Goal: Feedback & Contribution: Submit feedback/report problem

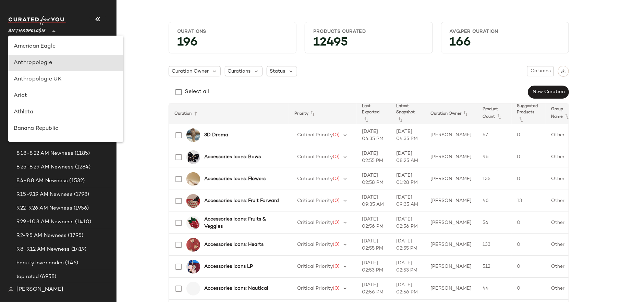
click at [57, 33] on icon at bounding box center [54, 31] width 8 height 8
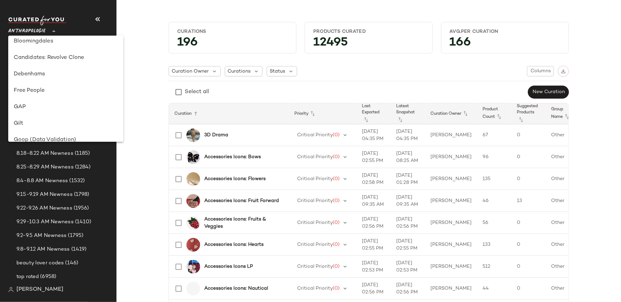
scroll to position [111, 0]
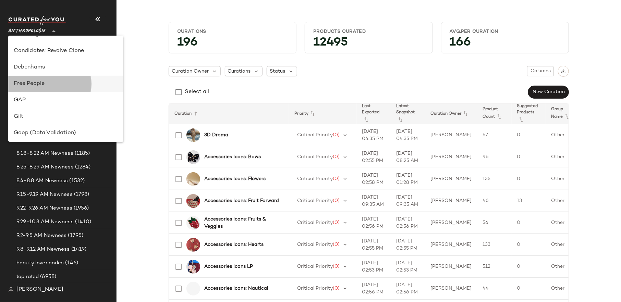
click at [59, 84] on div "Free People" at bounding box center [66, 84] width 104 height 8
type input "**"
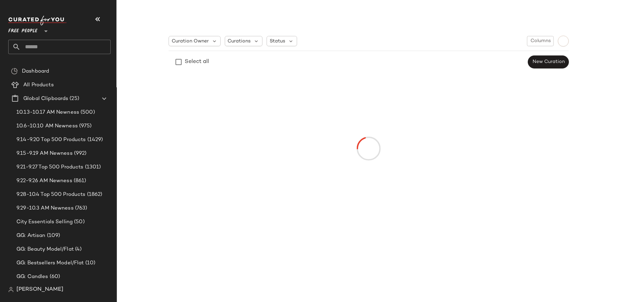
click at [40, 48] on input "text" at bounding box center [66, 47] width 90 height 14
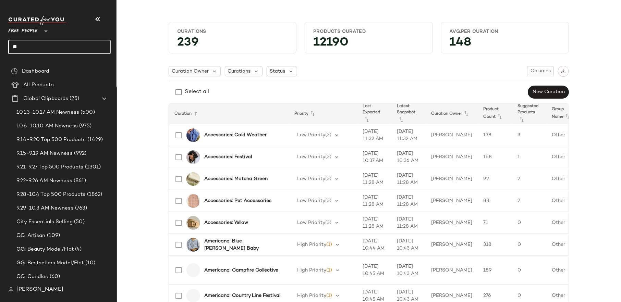
type input "*"
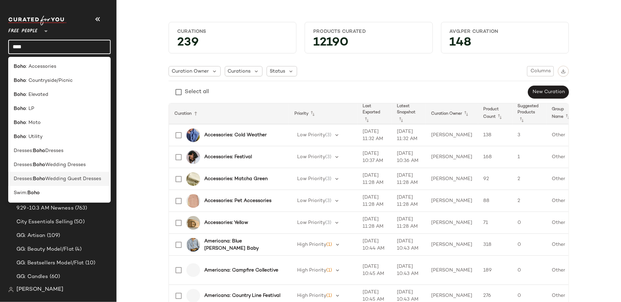
type input "****"
click at [79, 180] on span "Wedding Guest Dresses" at bounding box center [73, 178] width 56 height 7
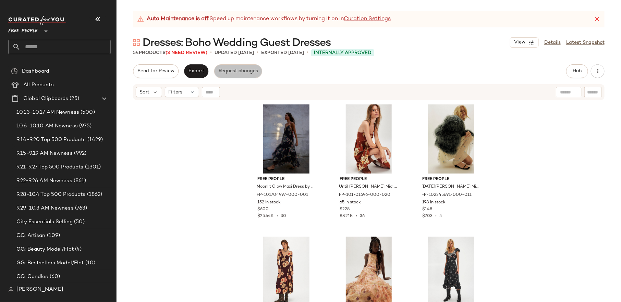
click at [238, 73] on span "Request changes" at bounding box center [238, 70] width 40 height 5
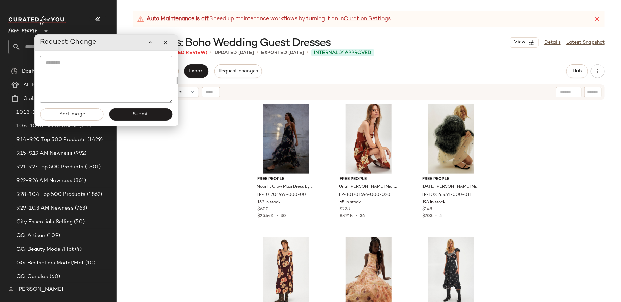
click at [123, 64] on textarea at bounding box center [106, 79] width 132 height 47
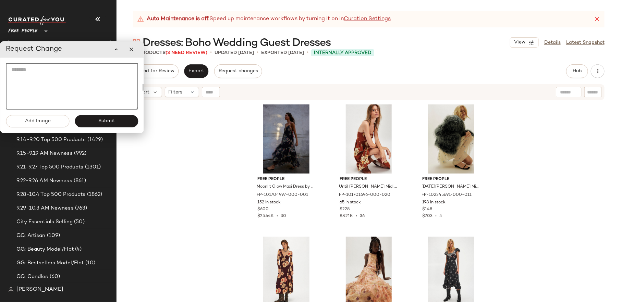
drag, startPoint x: 166, startPoint y: 62, endPoint x: 141, endPoint y: 70, distance: 26.5
click at [138, 70] on textarea at bounding box center [72, 86] width 132 height 47
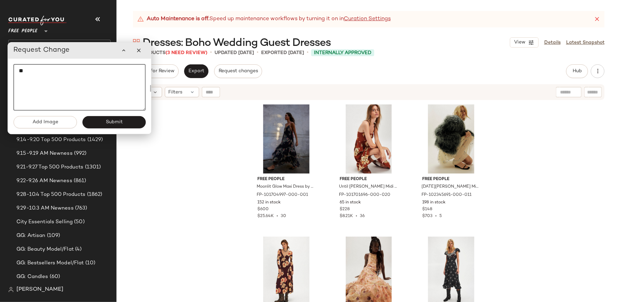
type textarea "*"
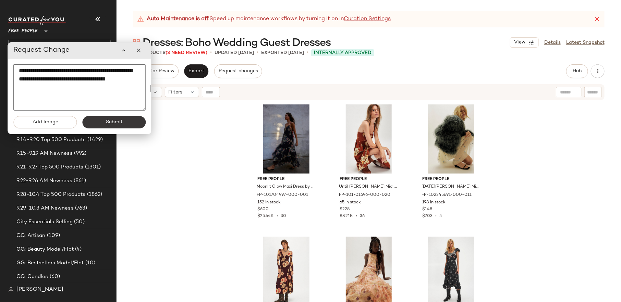
type textarea "**********"
click at [133, 126] on button "Submit" at bounding box center [113, 122] width 63 height 12
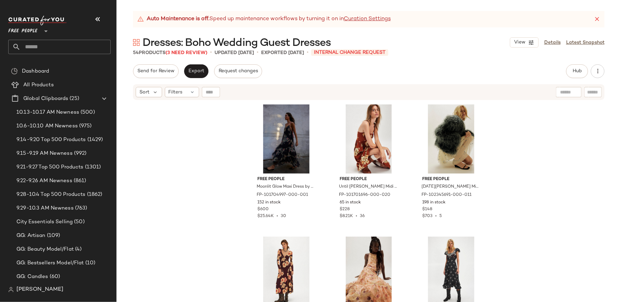
click at [87, 47] on input "text" at bounding box center [66, 47] width 90 height 14
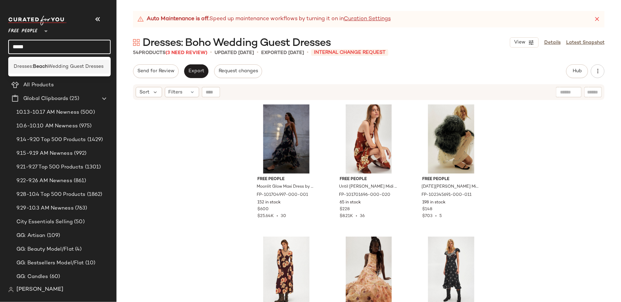
type input "*****"
click at [70, 66] on span "Wedding Guest Dresses" at bounding box center [76, 66] width 56 height 7
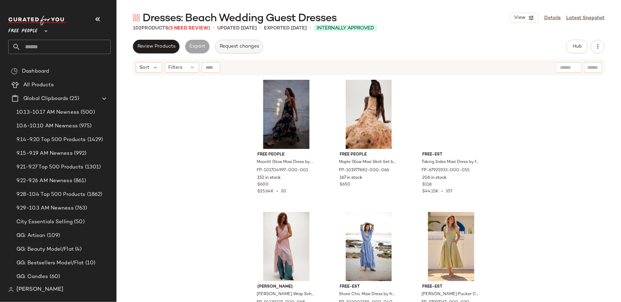
click at [243, 48] on span "Request changes" at bounding box center [239, 46] width 40 height 5
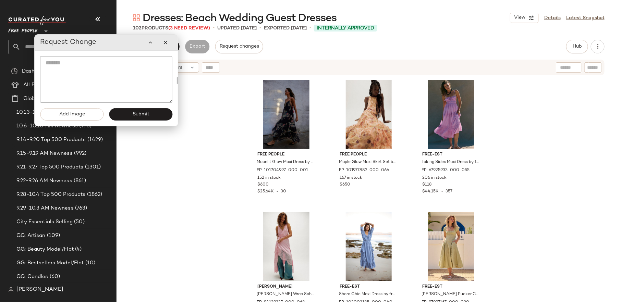
click at [113, 80] on textarea at bounding box center [106, 79] width 132 height 47
click at [145, 115] on span "Submit" at bounding box center [140, 114] width 17 height 5
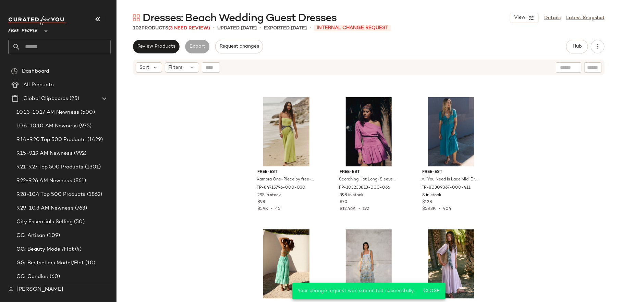
scroll to position [236, 0]
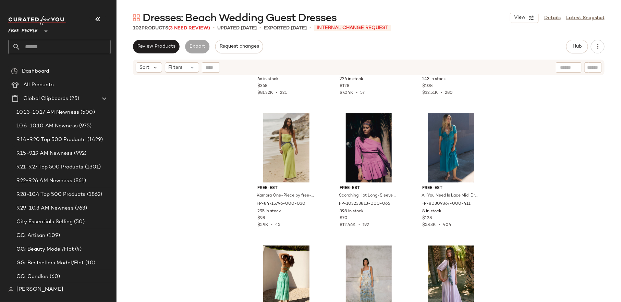
click at [57, 43] on input "text" at bounding box center [66, 47] width 90 height 14
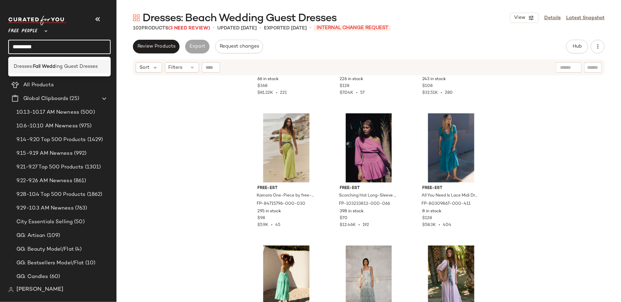
type input "*********"
click at [46, 68] on b "Fall Wedd" at bounding box center [44, 66] width 23 height 7
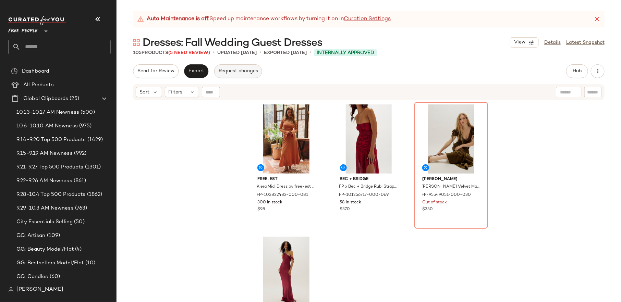
click at [227, 71] on span "Request changes" at bounding box center [238, 70] width 40 height 5
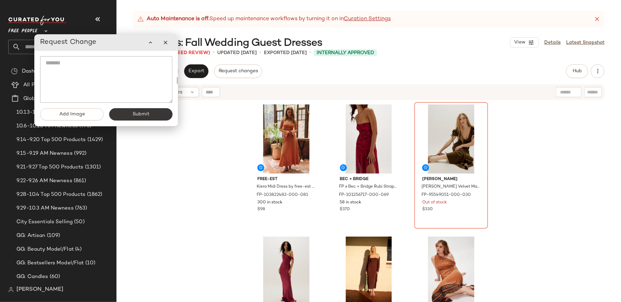
click at [134, 113] on span "Submit" at bounding box center [140, 114] width 17 height 5
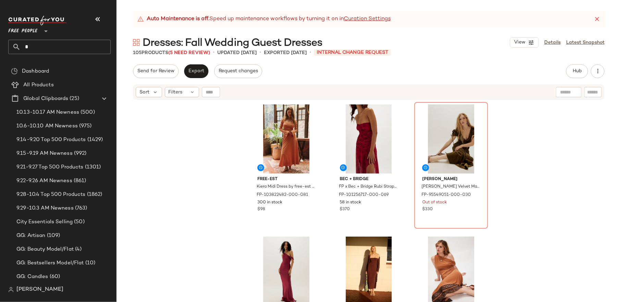
click at [53, 44] on input "*" at bounding box center [66, 47] width 90 height 14
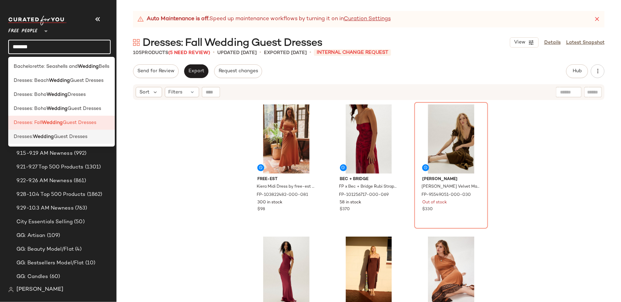
type input "*******"
click at [48, 131] on div "Dresses: Wedding Guest Dresses" at bounding box center [61, 137] width 107 height 14
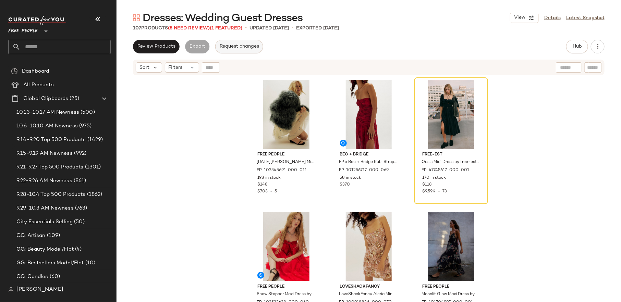
click at [249, 44] on span "Request changes" at bounding box center [239, 46] width 40 height 5
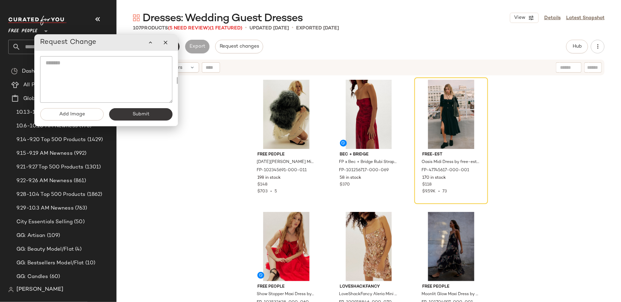
click at [146, 114] on span "Submit" at bounding box center [140, 114] width 17 height 5
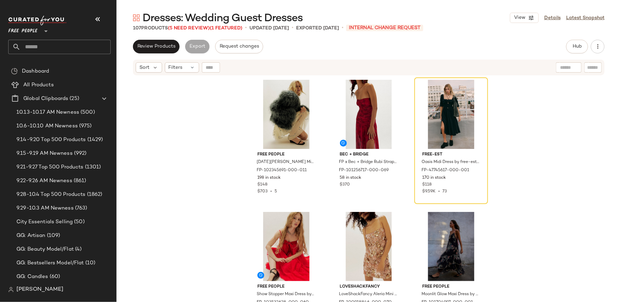
click at [223, 101] on div "Free People [DATE][PERSON_NAME] Mini Dress by Free People in White, Size: XL FP…" at bounding box center [368, 197] width 504 height 243
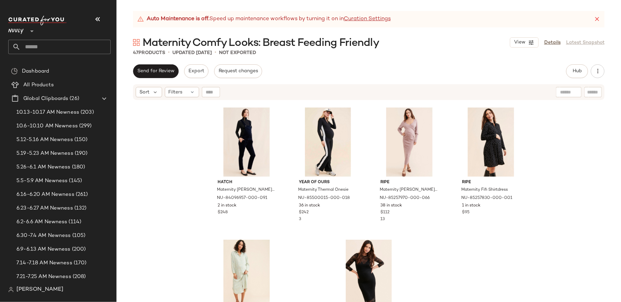
scroll to position [1369, 0]
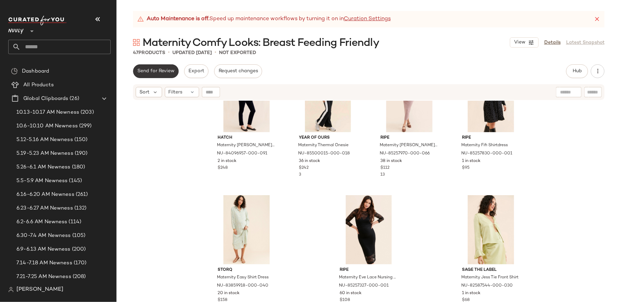
click at [154, 70] on span "Send for Review" at bounding box center [155, 70] width 37 height 5
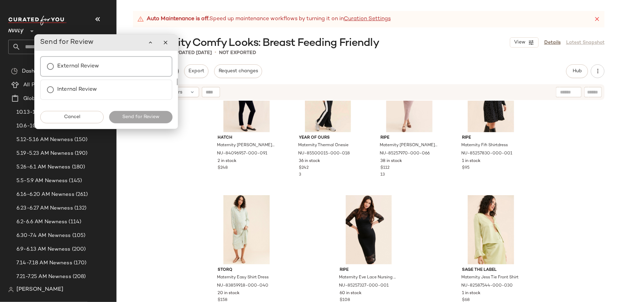
click at [101, 71] on div "External Review" at bounding box center [106, 66] width 132 height 21
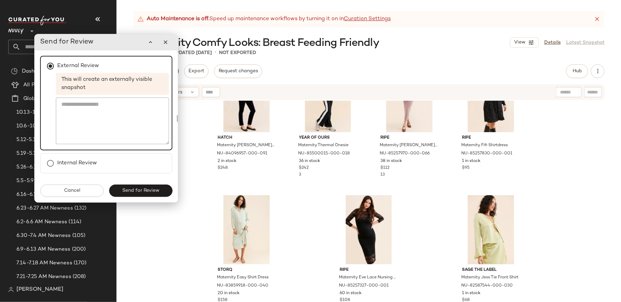
click at [143, 176] on div "External Review This will create an externally visible snapshot Internal Review" at bounding box center [106, 114] width 143 height 129
click at [135, 193] on span "Send for Review" at bounding box center [140, 190] width 37 height 5
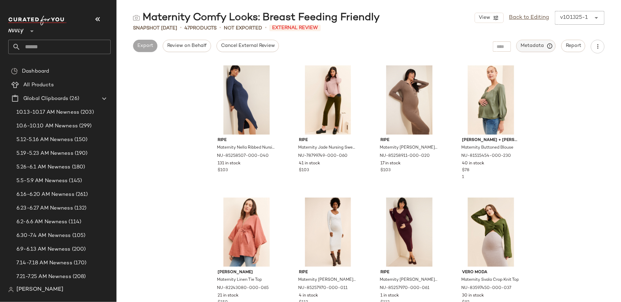
click at [536, 47] on span "Metadata" at bounding box center [535, 46] width 31 height 6
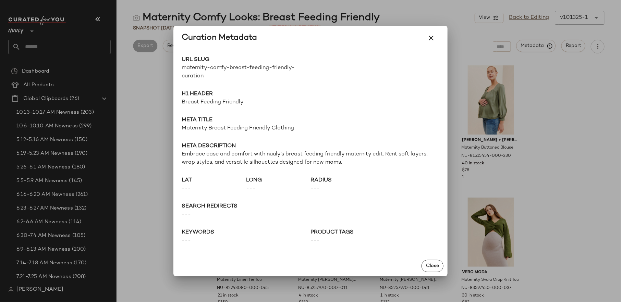
click at [538, 64] on div at bounding box center [310, 151] width 621 height 302
